Goal: Task Accomplishment & Management: Manage account settings

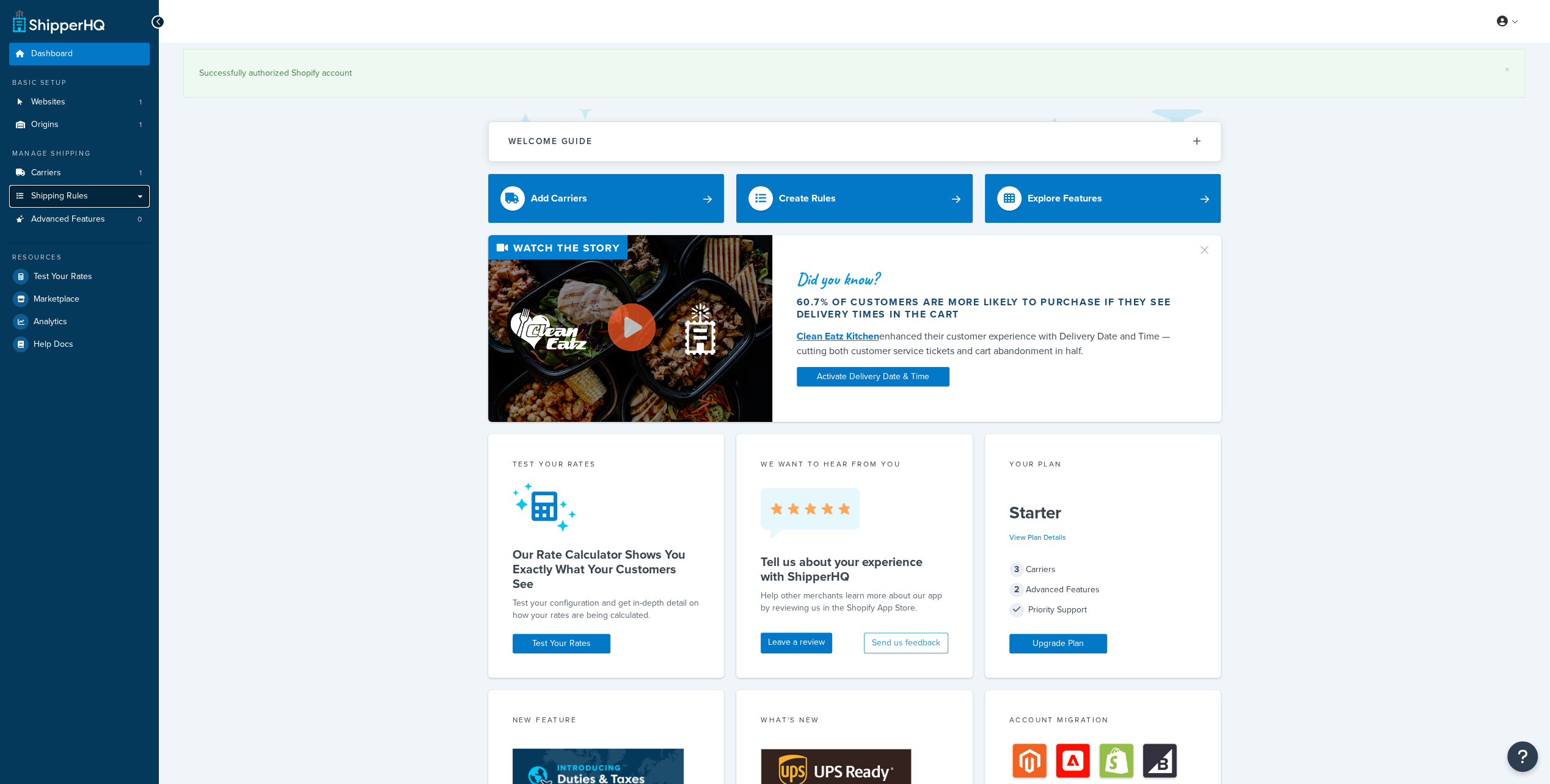
click at [69, 203] on link "Shipping Rules" at bounding box center [80, 196] width 140 height 23
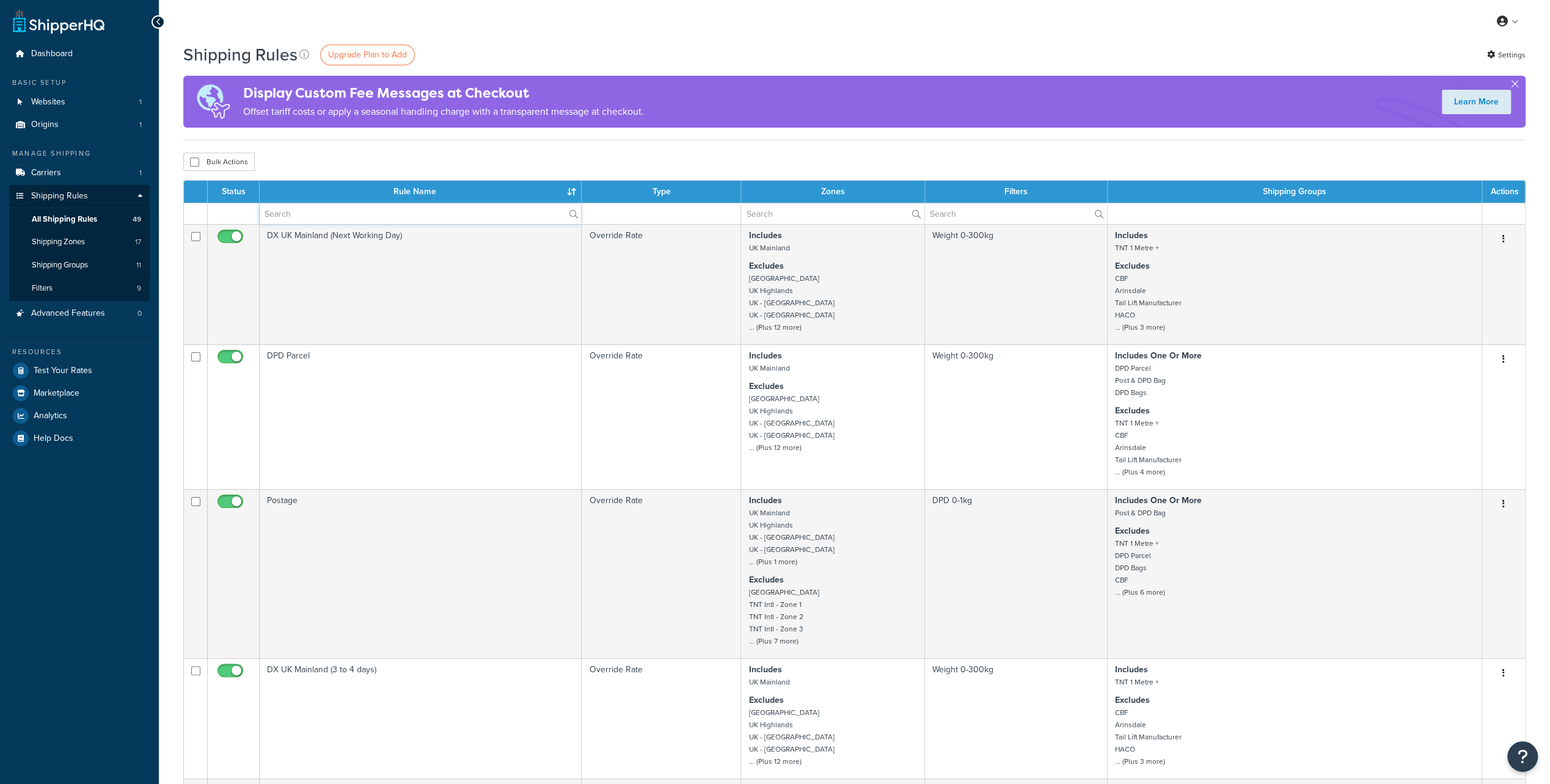
click at [371, 217] on input "text" at bounding box center [420, 213] width 322 height 21
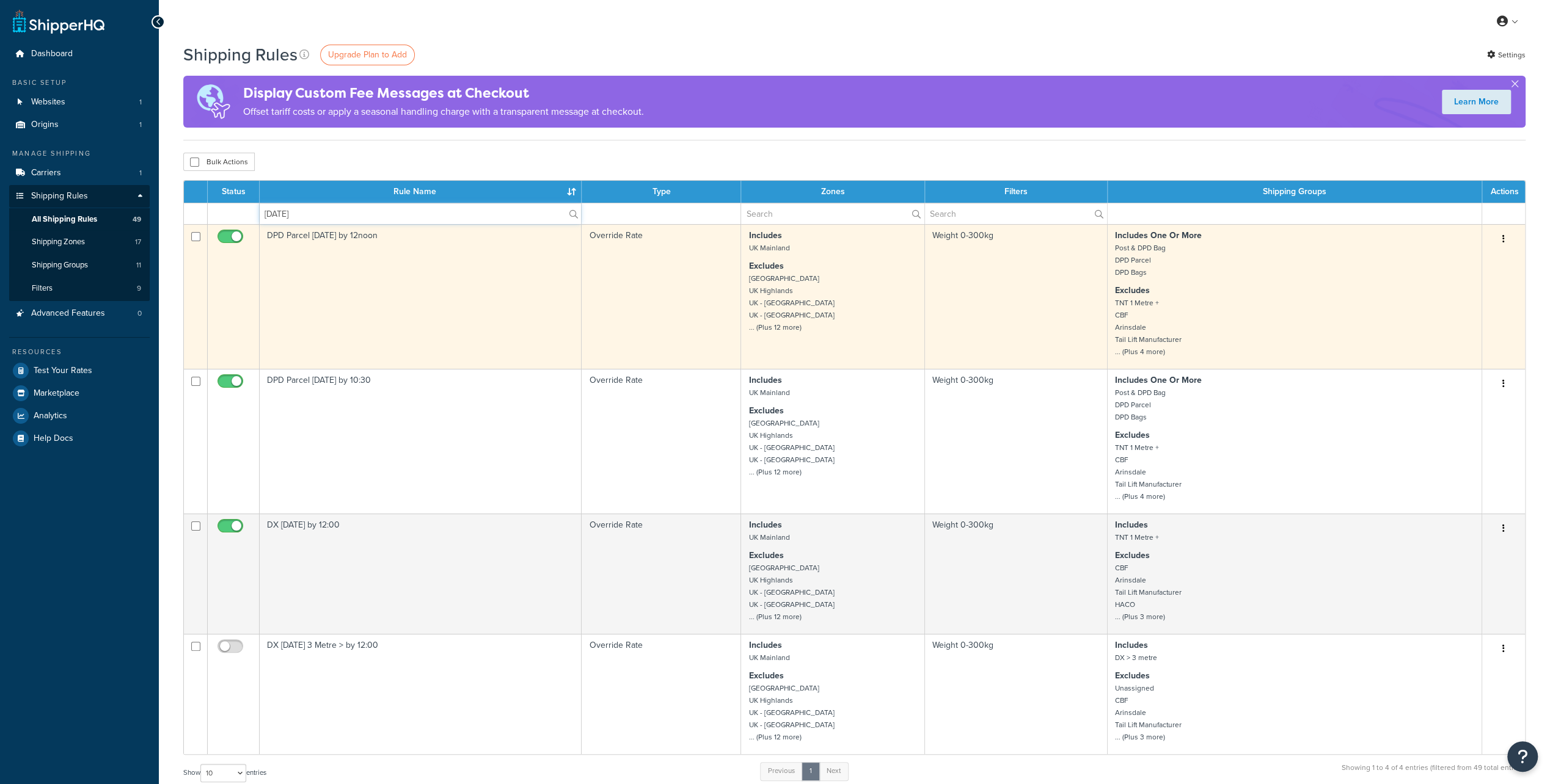
type input "saturday"
click at [226, 237] on input "checkbox" at bounding box center [232, 239] width 34 height 15
checkbox input "false"
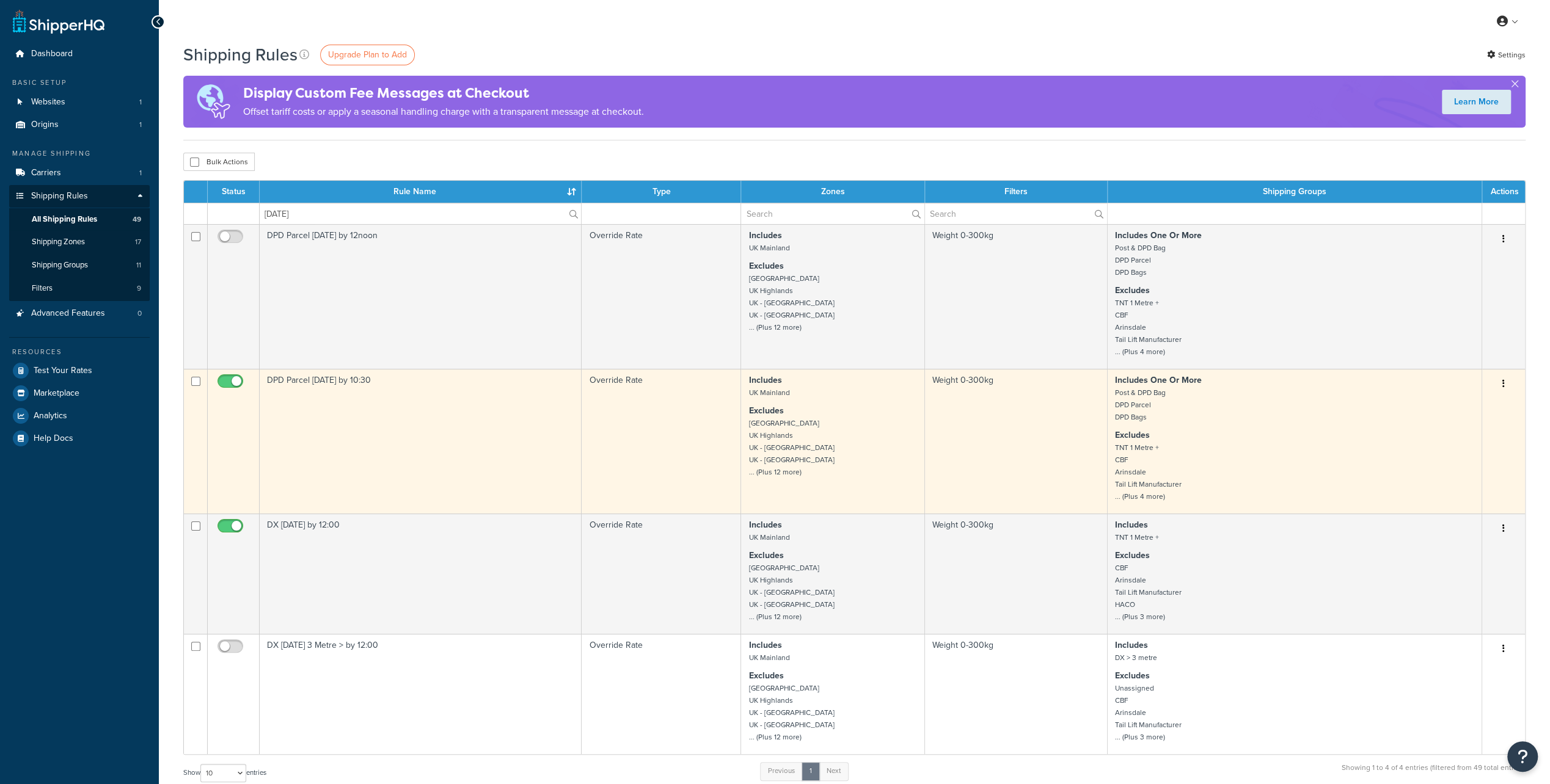
click at [234, 381] on input "checkbox" at bounding box center [232, 385] width 34 height 15
checkbox input "false"
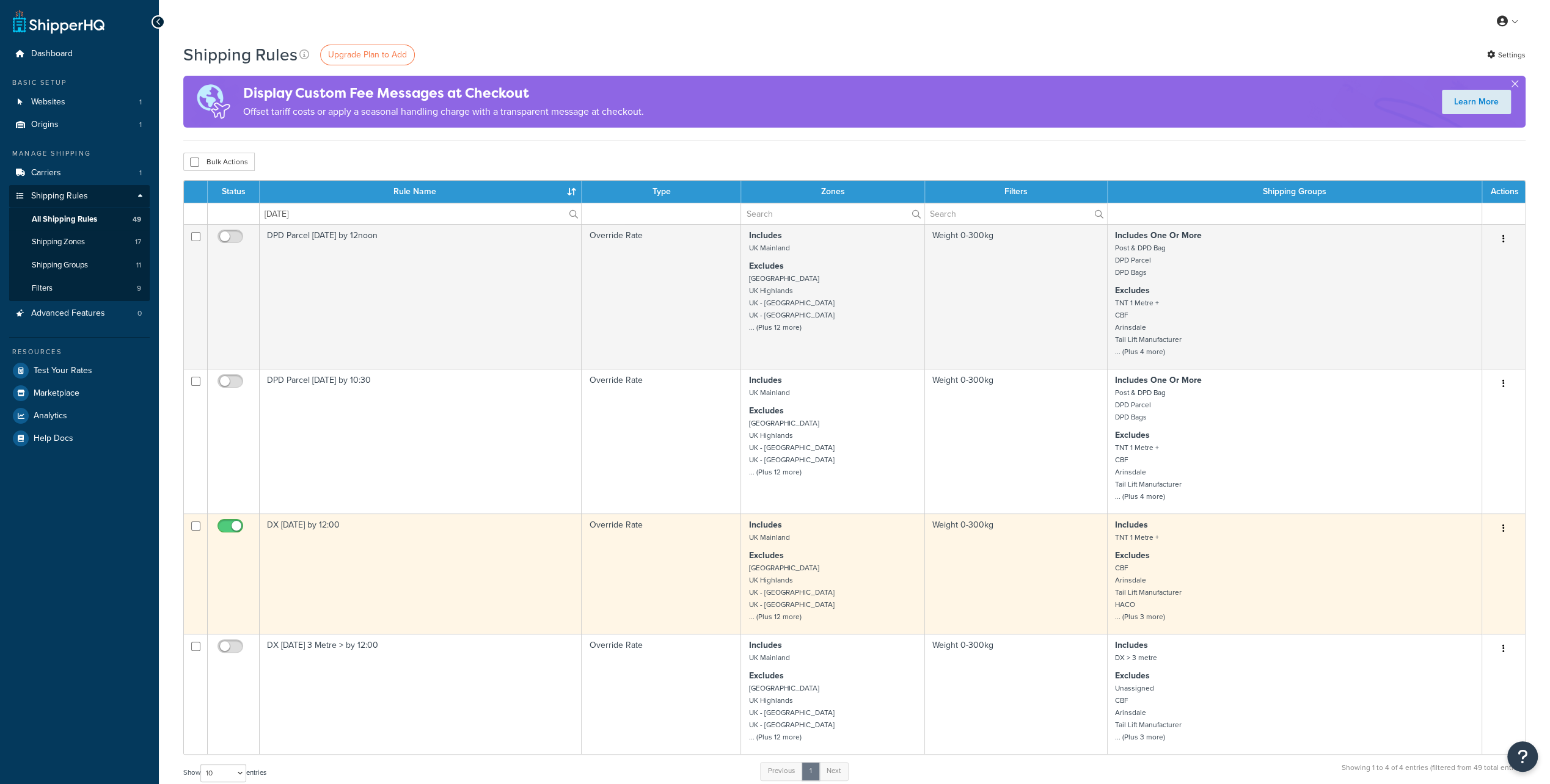
click at [237, 530] on input "checkbox" at bounding box center [232, 529] width 34 height 15
checkbox input "false"
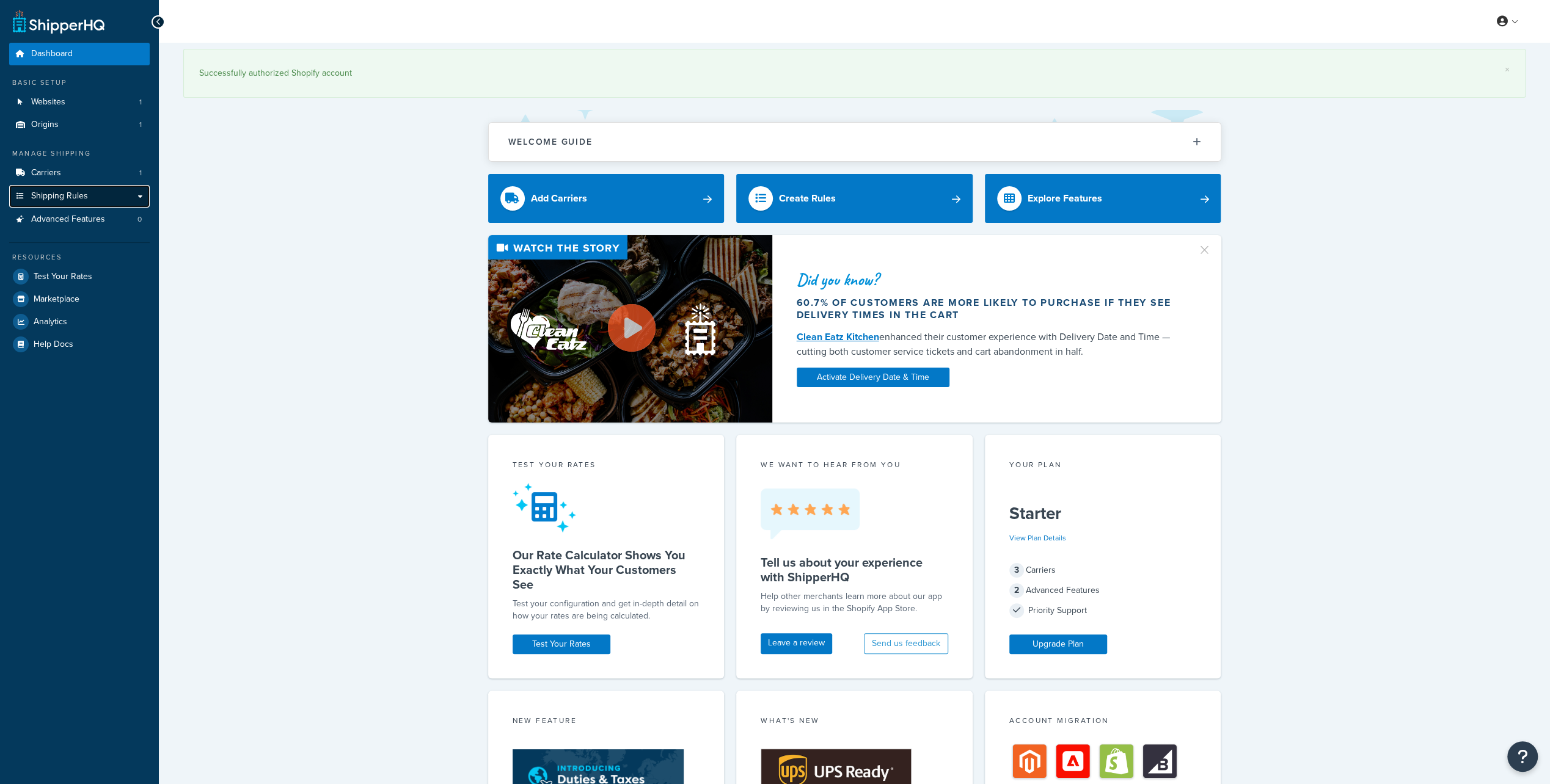
click at [47, 195] on span "Shipping Rules" at bounding box center [59, 196] width 57 height 10
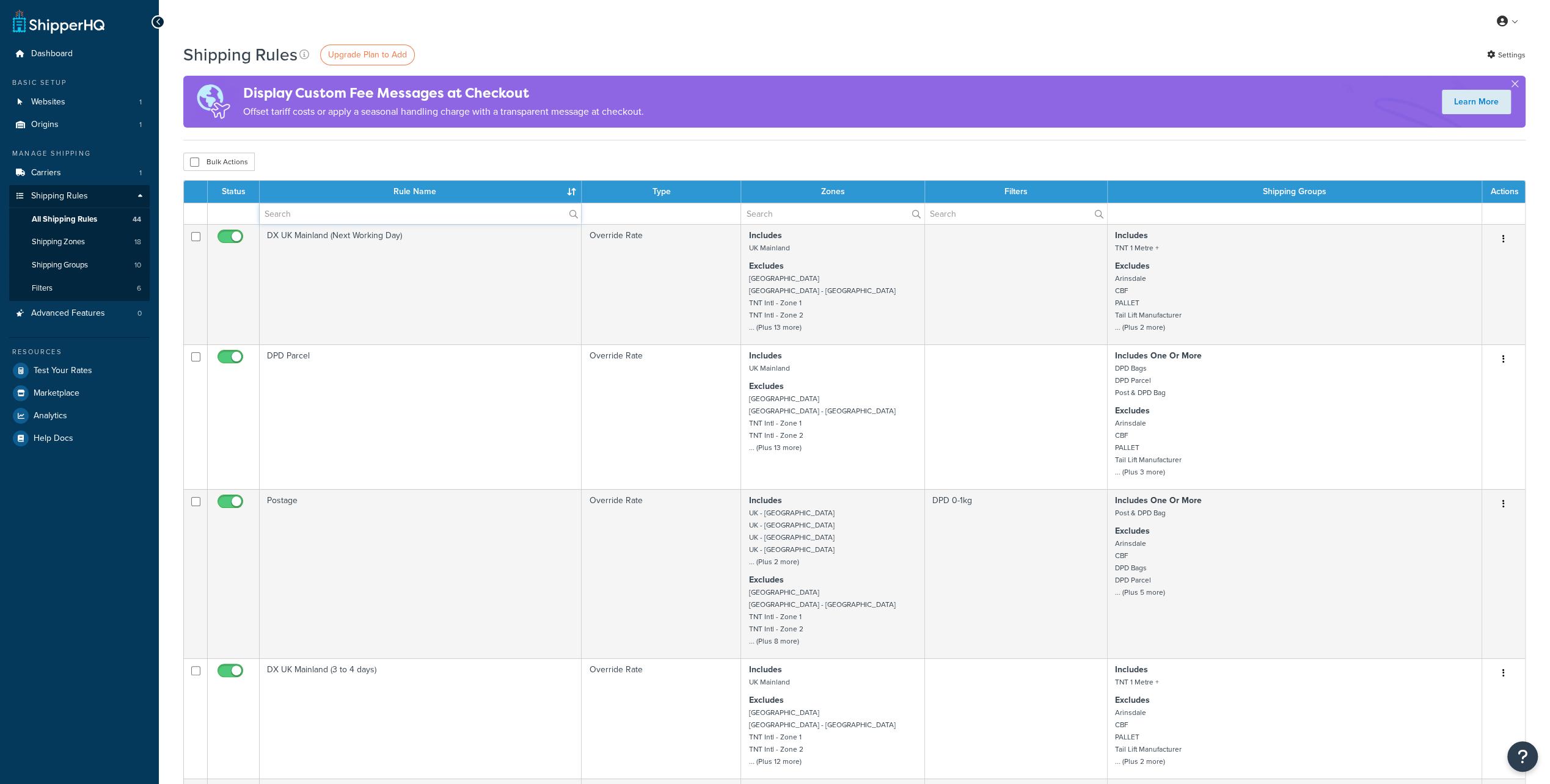
click at [309, 222] on input "text" at bounding box center [420, 213] width 322 height 21
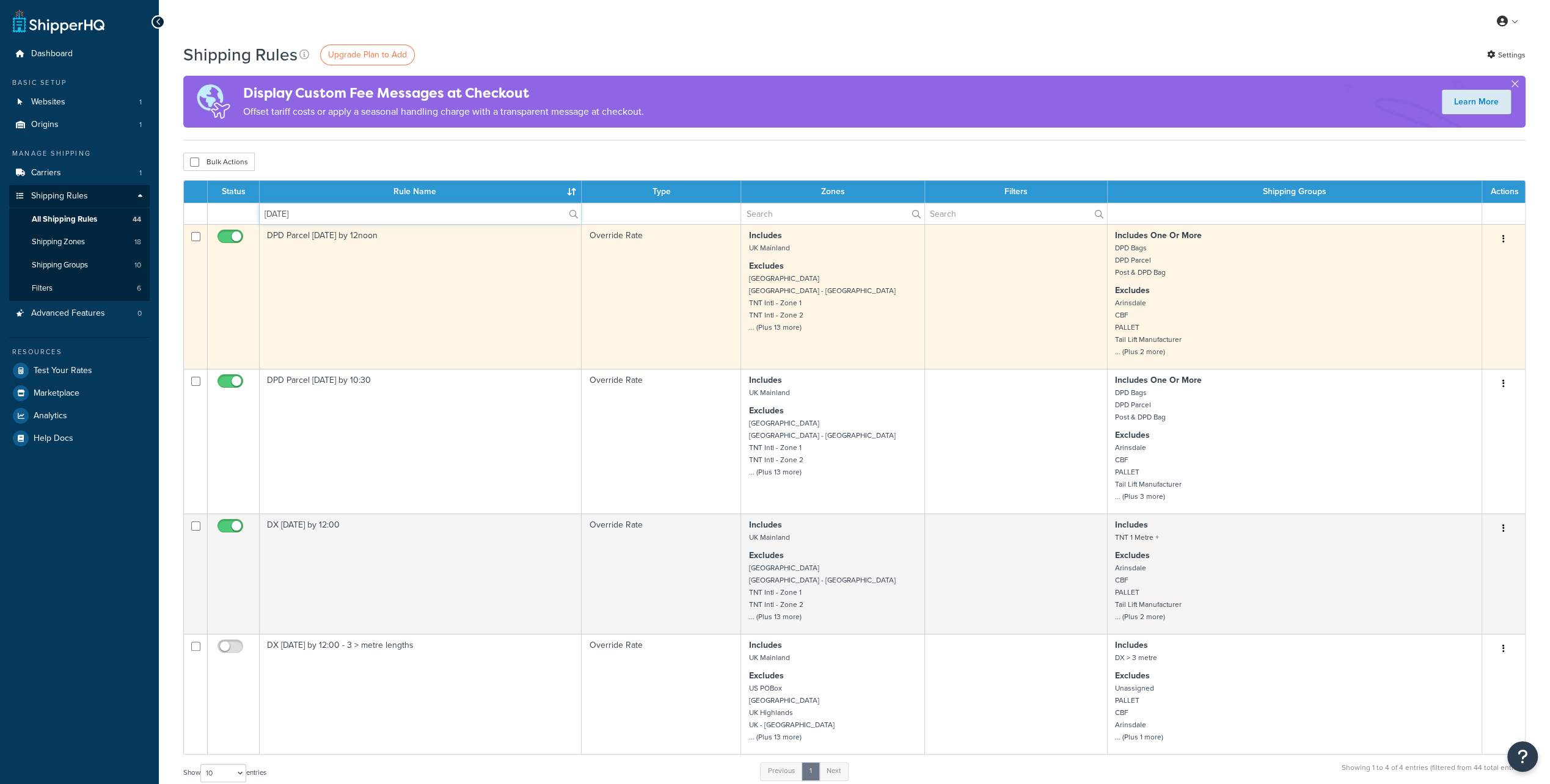
type input "saturday"
click at [228, 234] on input "checkbox" at bounding box center [232, 239] width 34 height 15
checkbox input "false"
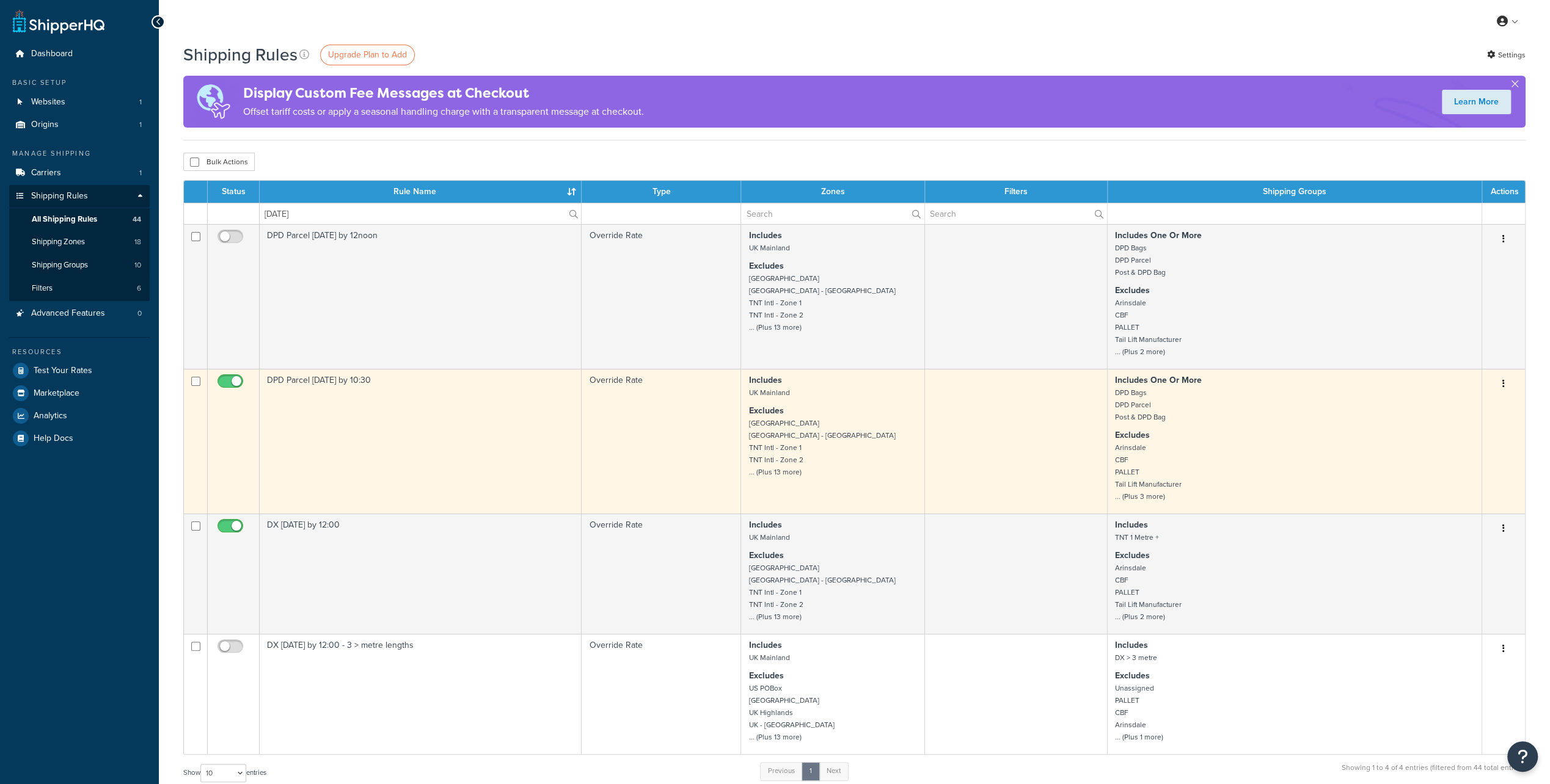
click at [226, 377] on input "checkbox" at bounding box center [232, 385] width 34 height 15
checkbox input "false"
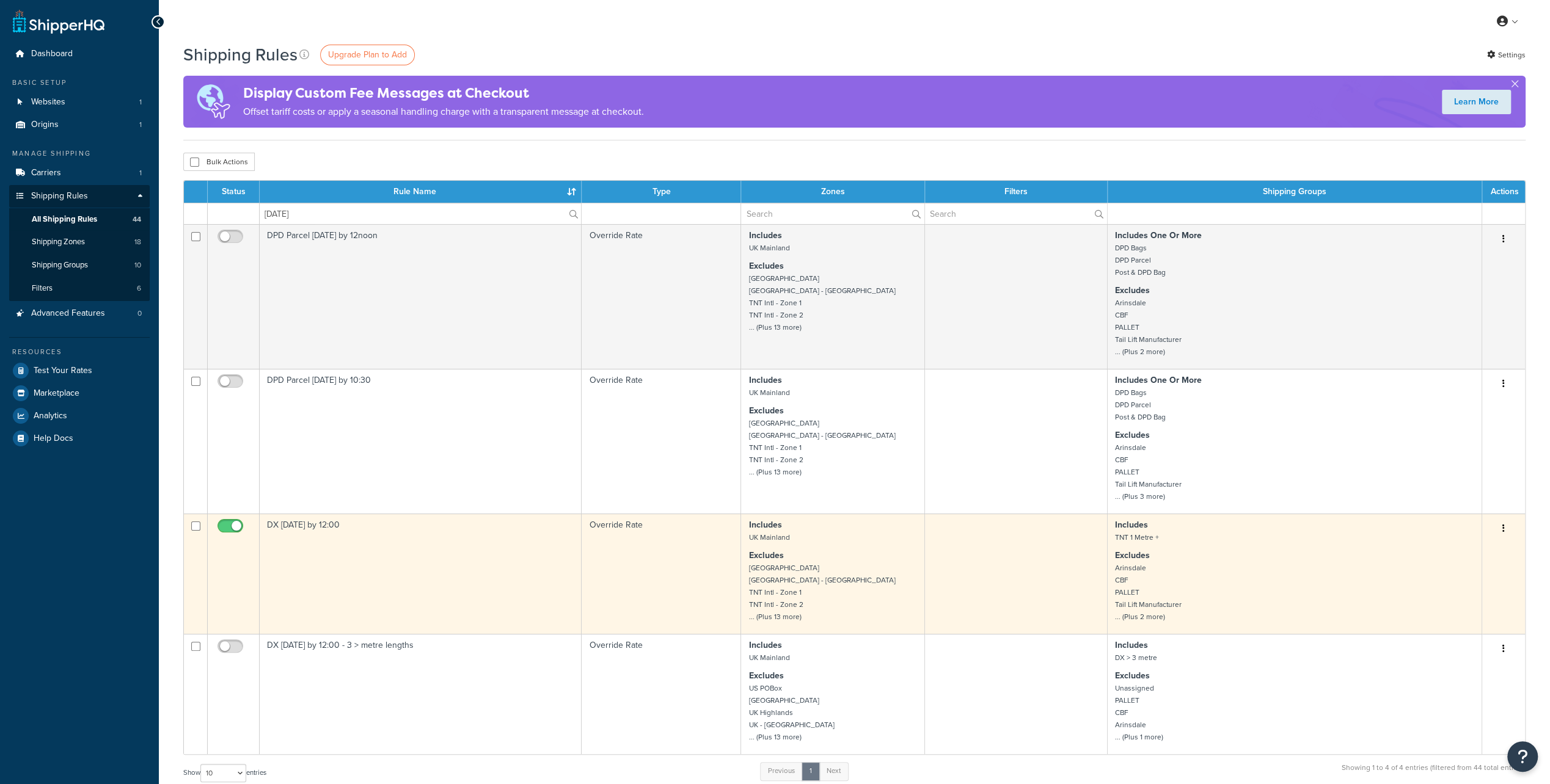
click at [223, 533] on input "checkbox" at bounding box center [232, 529] width 34 height 15
checkbox input "false"
